Goal: Obtain resource: Download file/media

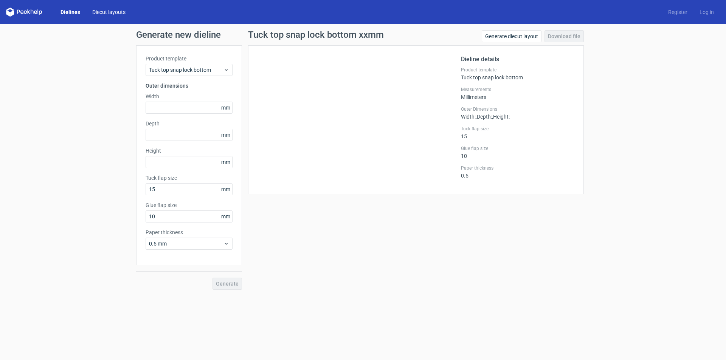
click at [118, 14] on link "Diecut layouts" at bounding box center [108, 12] width 45 height 8
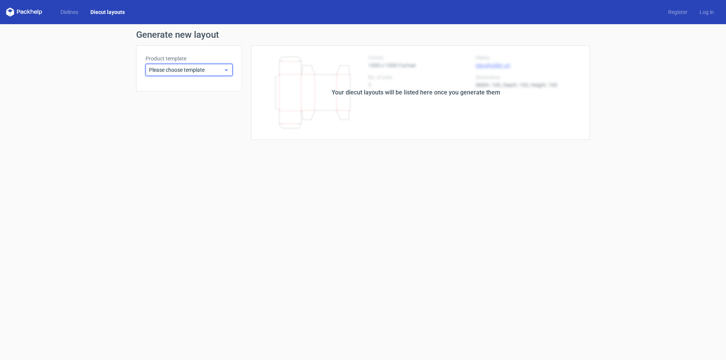
click at [220, 71] on span "Please choose template" at bounding box center [186, 70] width 74 height 8
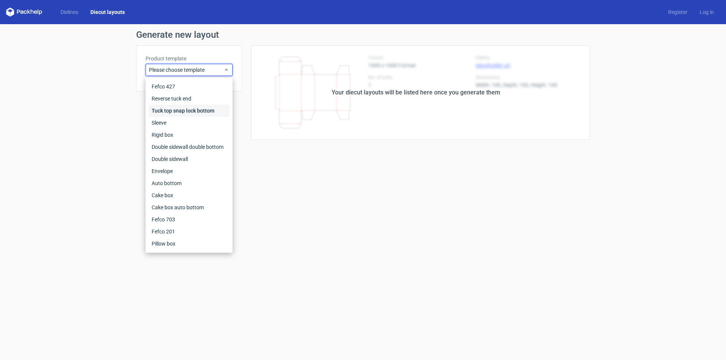
click at [211, 108] on div "Tuck top snap lock bottom" at bounding box center [189, 111] width 81 height 12
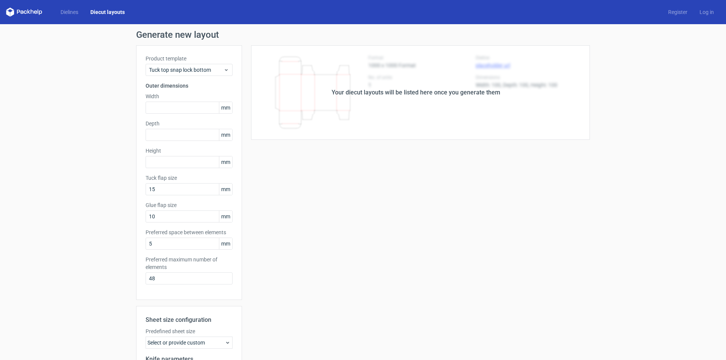
click at [23, 9] on icon at bounding box center [24, 12] width 36 height 9
click at [23, 13] on icon at bounding box center [21, 12] width 3 height 3
click at [198, 66] on span "Tuck top snap lock bottom" at bounding box center [186, 70] width 74 height 8
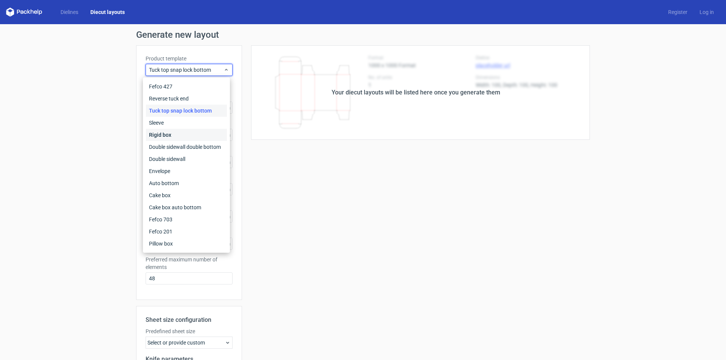
click at [187, 137] on div "Rigid box" at bounding box center [186, 135] width 81 height 12
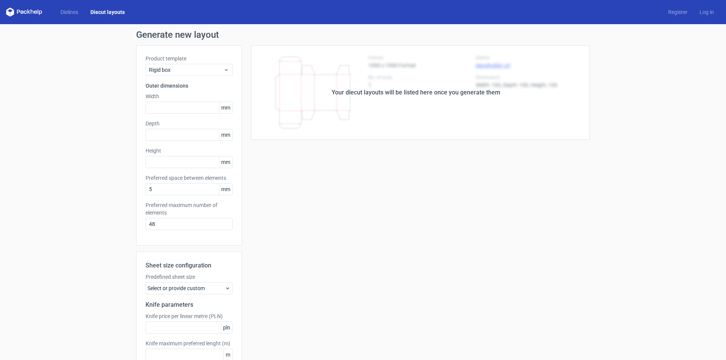
click at [359, 93] on div "Your diecut layouts will be listed here once you generate them" at bounding box center [415, 92] width 169 height 9
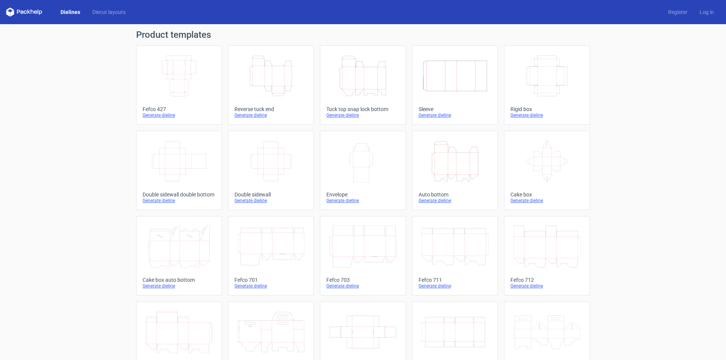
click at [202, 84] on icon "Width Depth Height" at bounding box center [179, 76] width 67 height 42
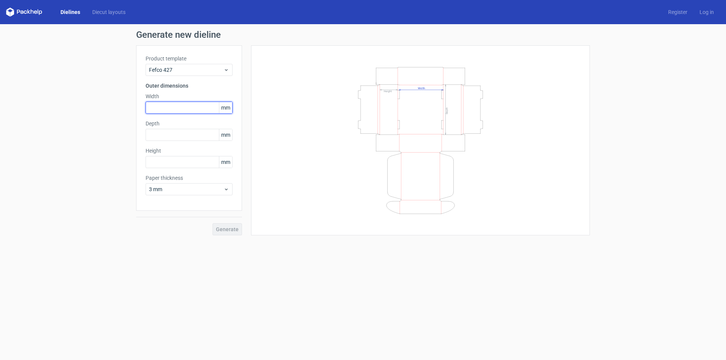
click at [164, 110] on input "text" at bounding box center [189, 108] width 87 height 12
type input "303"
type input "228"
click at [157, 109] on input "303" at bounding box center [189, 108] width 87 height 12
type input "315"
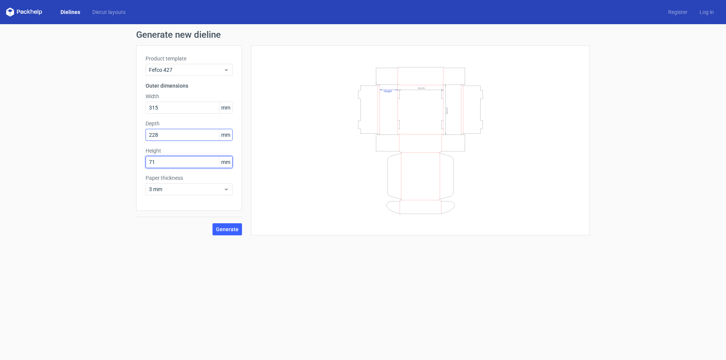
type input "71"
click at [227, 188] on icon at bounding box center [226, 189] width 6 height 6
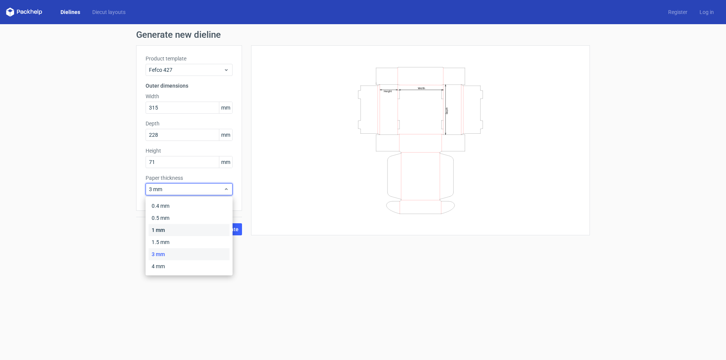
click at [161, 232] on div "1 mm" at bounding box center [189, 230] width 81 height 12
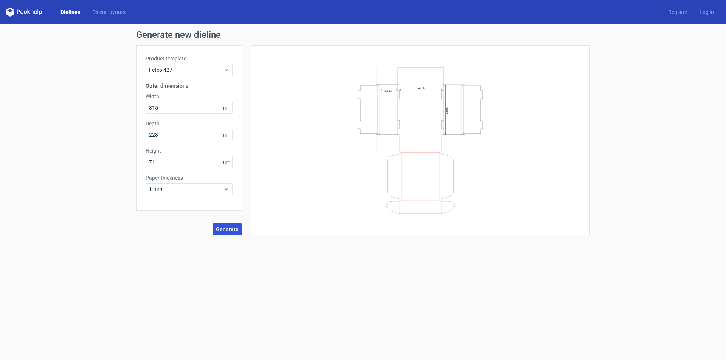
click at [236, 231] on span "Generate" at bounding box center [227, 229] width 23 height 5
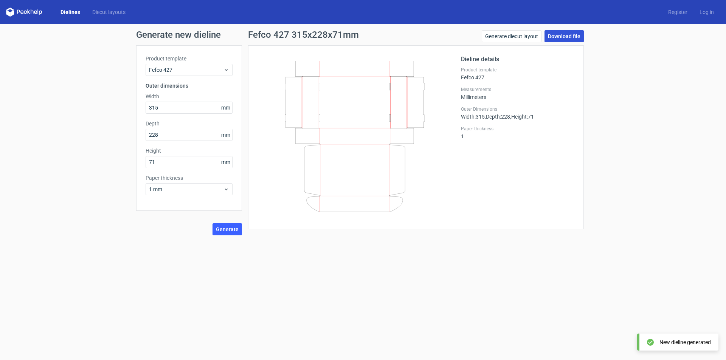
click at [569, 36] on link "Download file" at bounding box center [563, 36] width 39 height 12
